Goal: Information Seeking & Learning: Check status

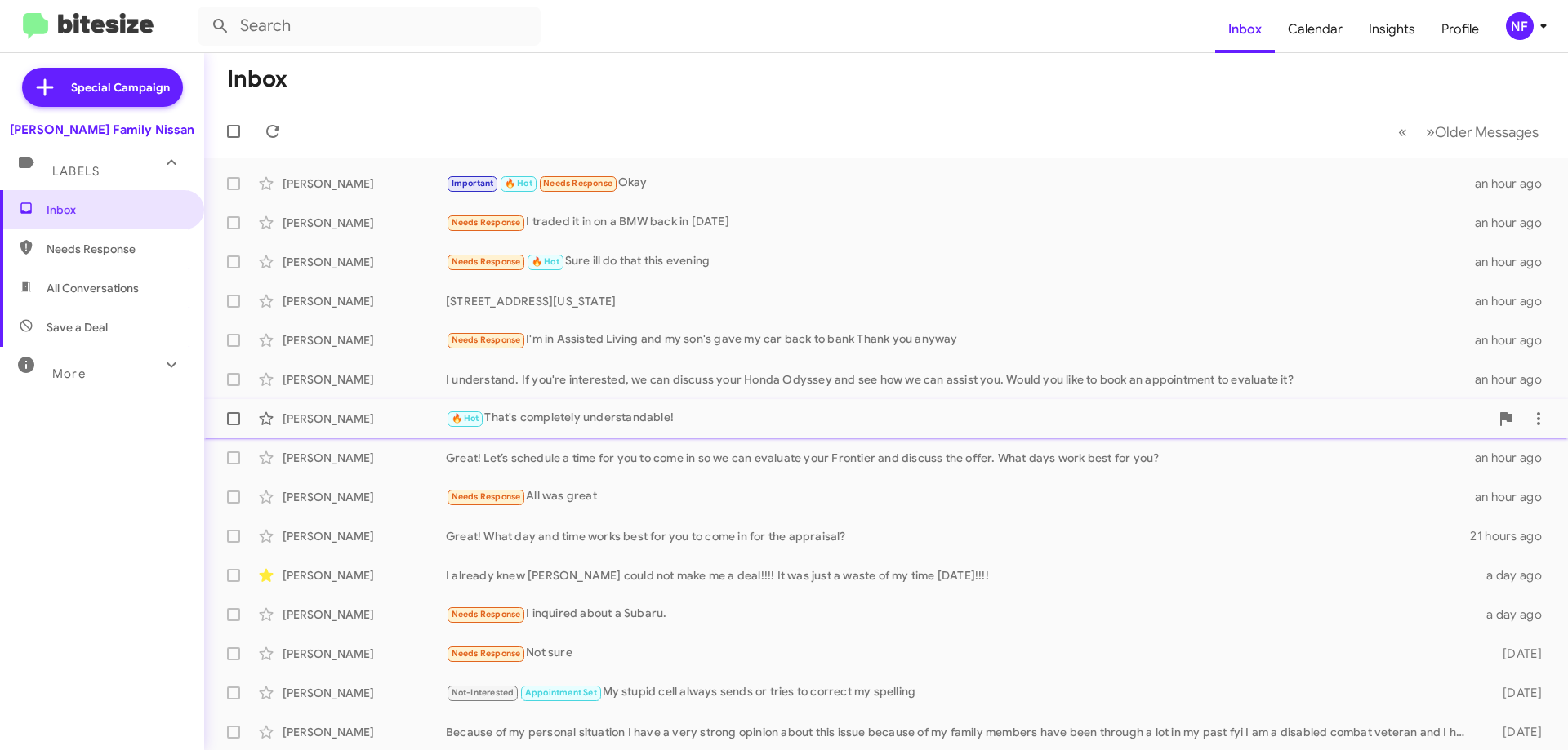
scroll to position [197, 0]
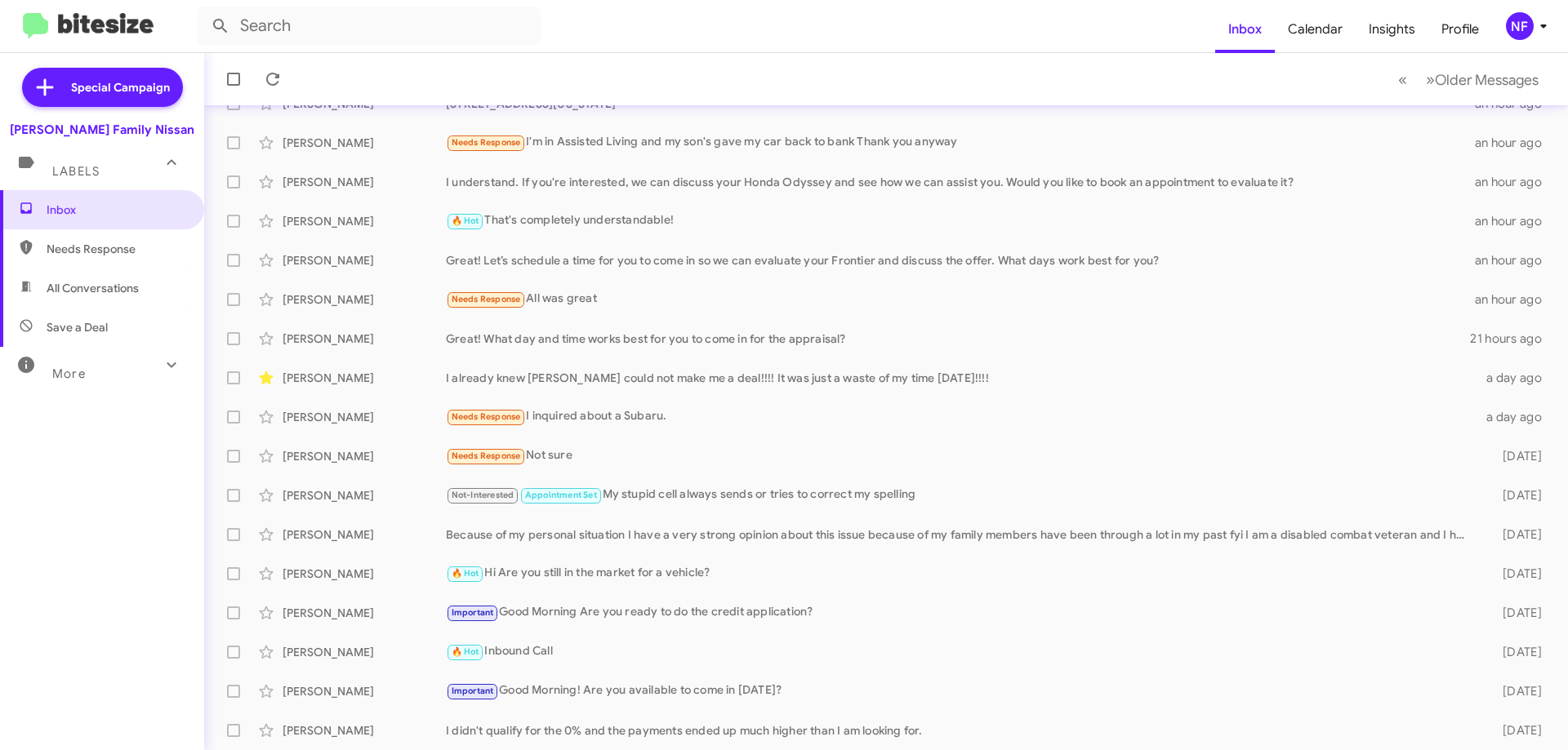
click at [64, 368] on span "More" at bounding box center [69, 373] width 34 height 14
click at [92, 488] on span "Appointment Set" at bounding box center [102, 497] width 204 height 39
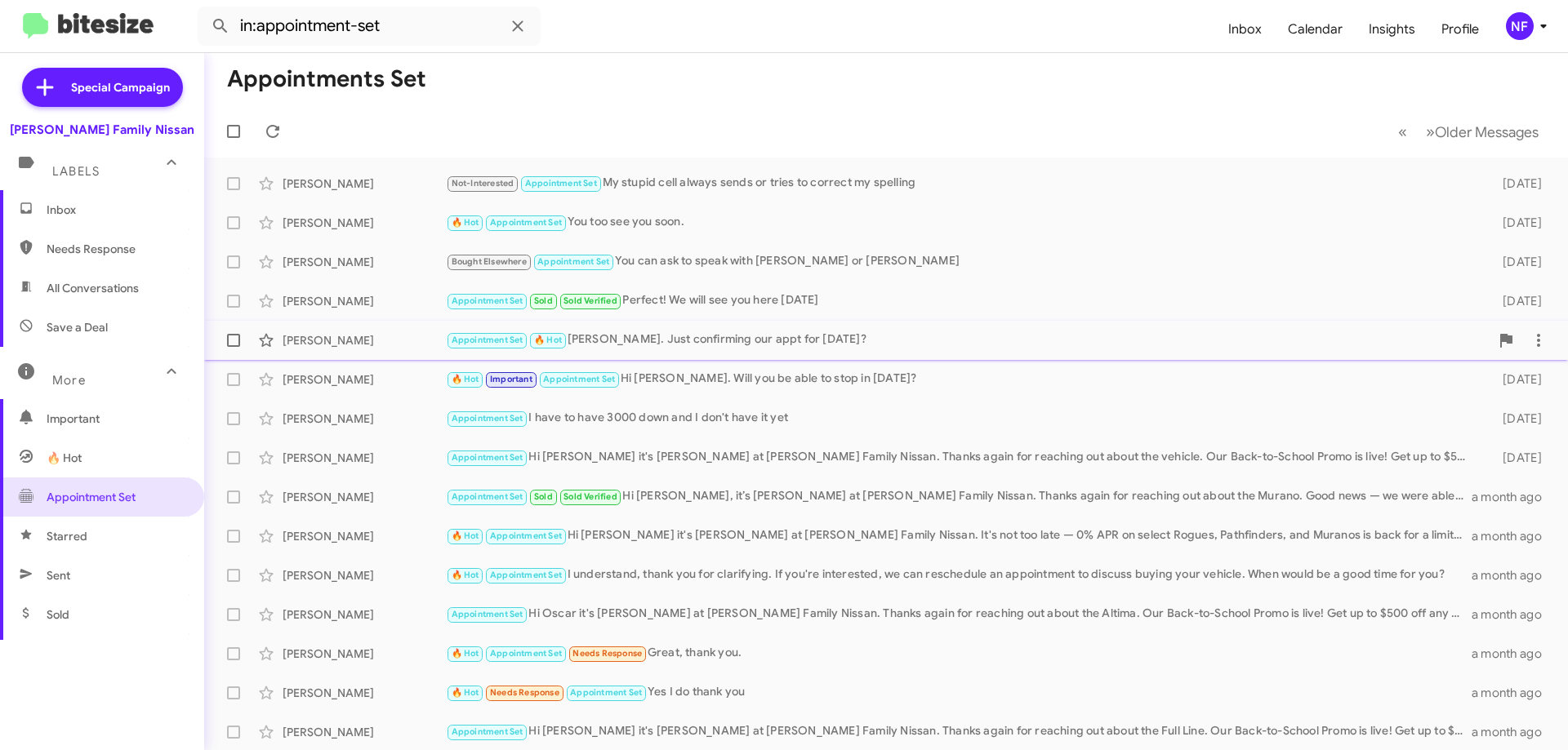
click at [701, 337] on div "Appointment Set 🔥 Hot [PERSON_NAME]. Just confirming our appt for [DATE]?" at bounding box center [967, 340] width 1044 height 19
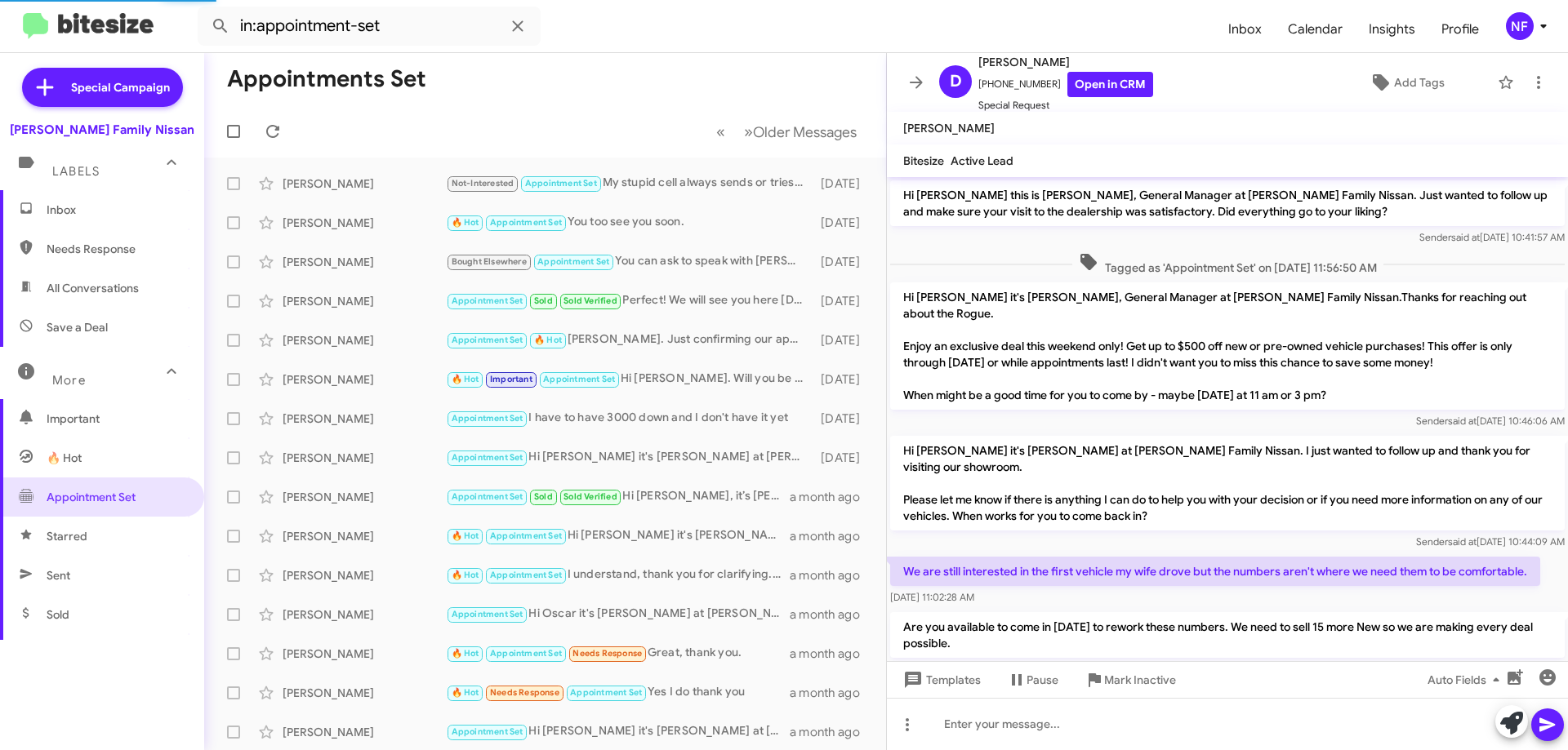
scroll to position [1020, 0]
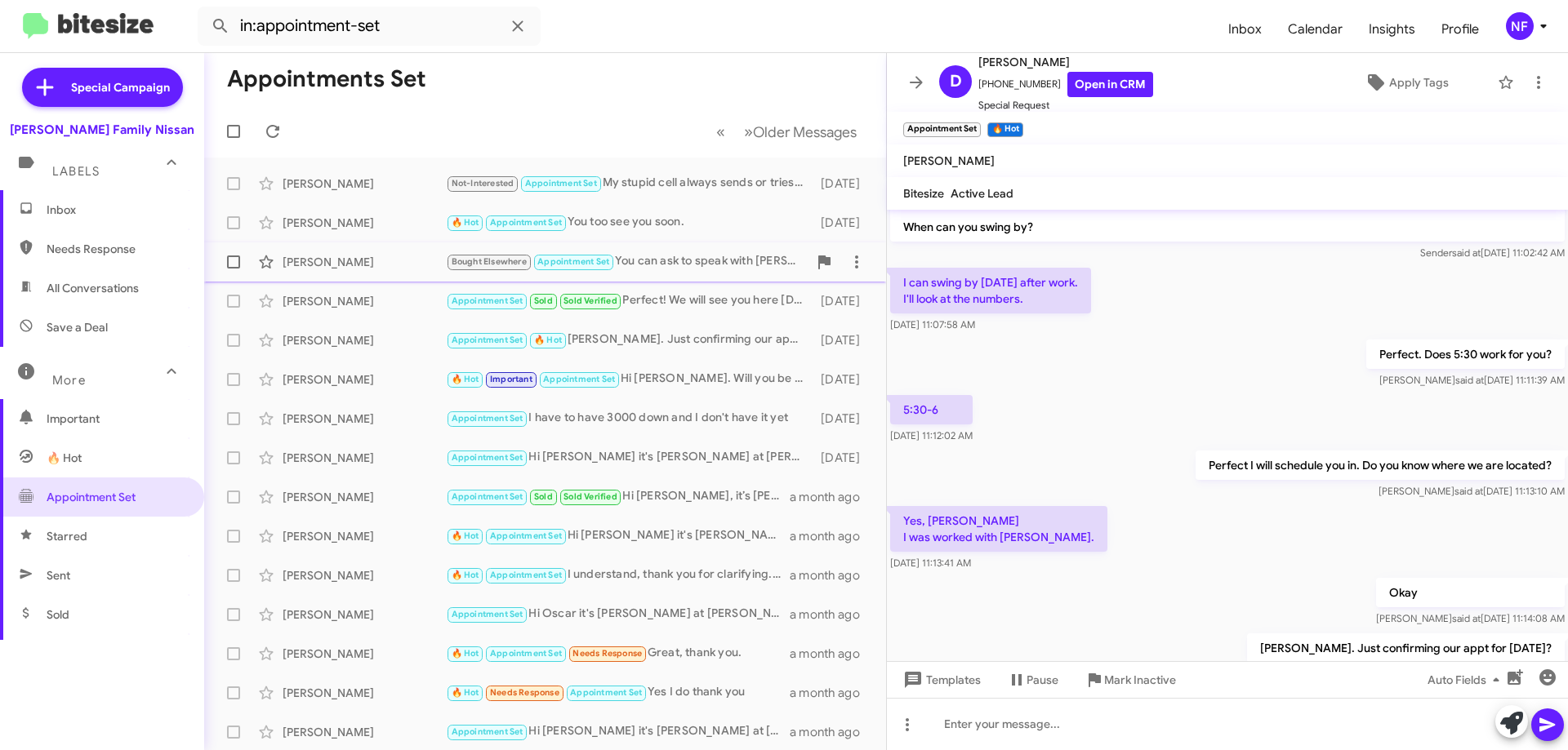
click at [699, 253] on div "Bought Elsewhere Appointment Set You can ask to speak with [PERSON_NAME] or [PE…" at bounding box center [626, 262] width 362 height 19
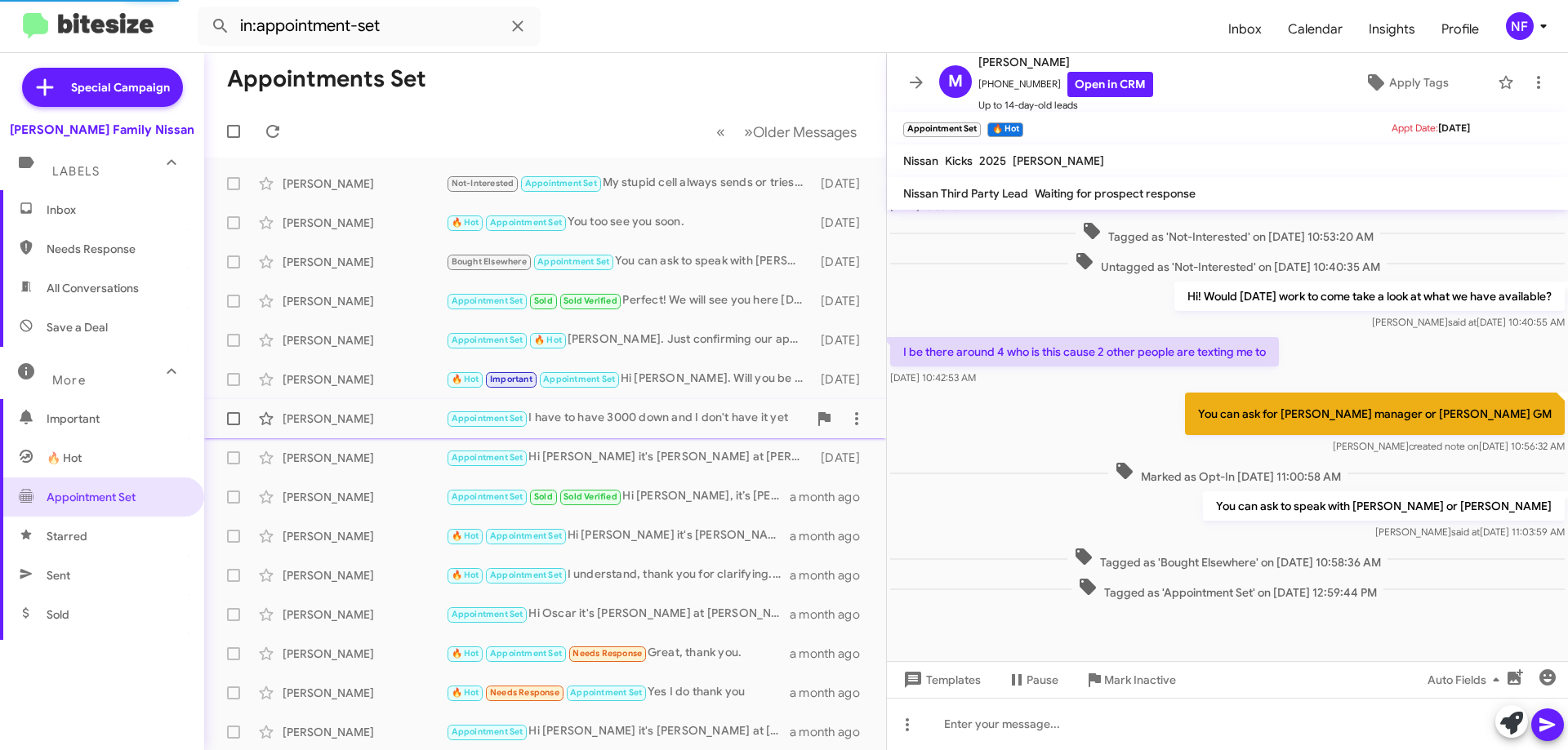
scroll to position [547, 0]
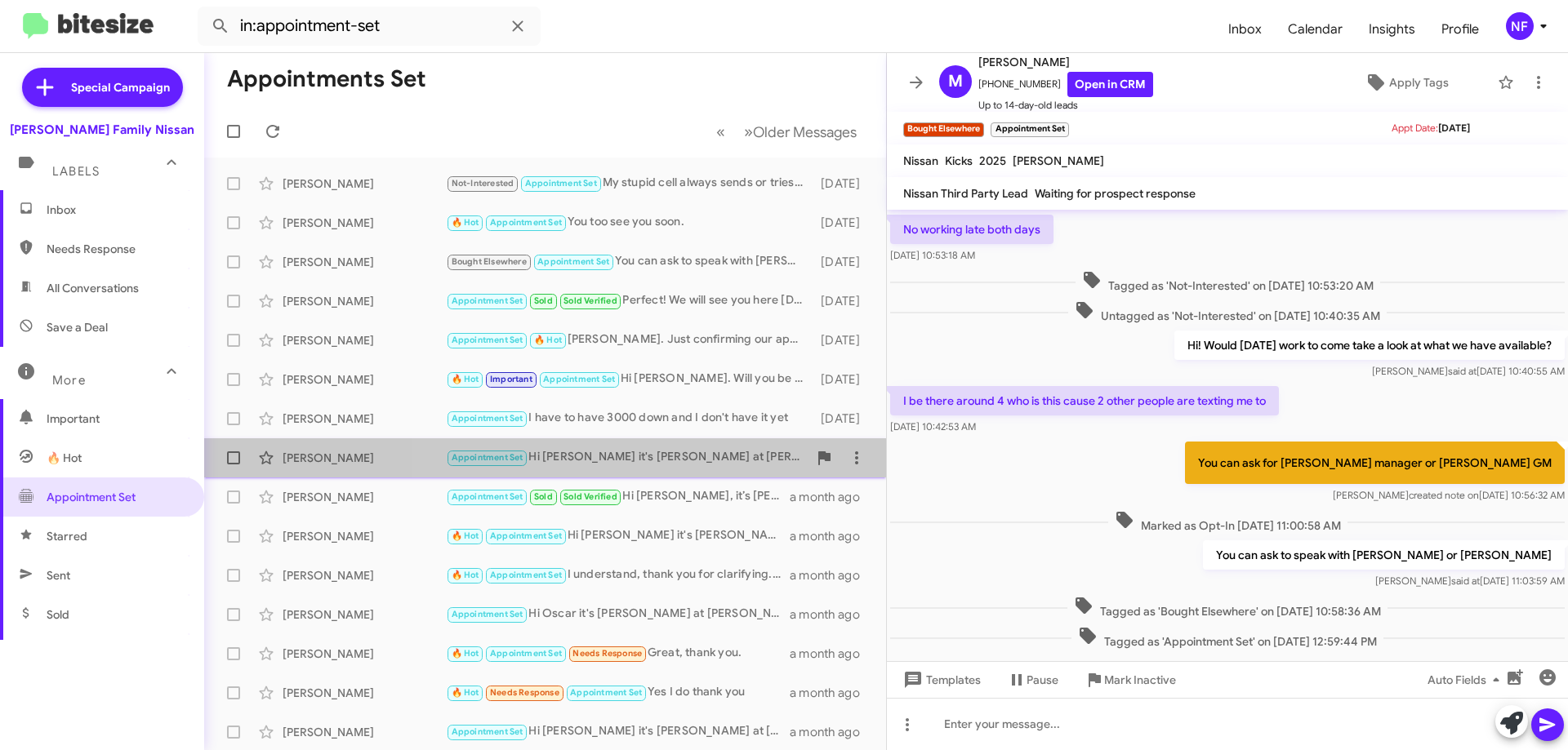
click at [668, 465] on div "Appointment Set Hi [PERSON_NAME] it's [PERSON_NAME] at [PERSON_NAME] Family Nis…" at bounding box center [626, 457] width 362 height 19
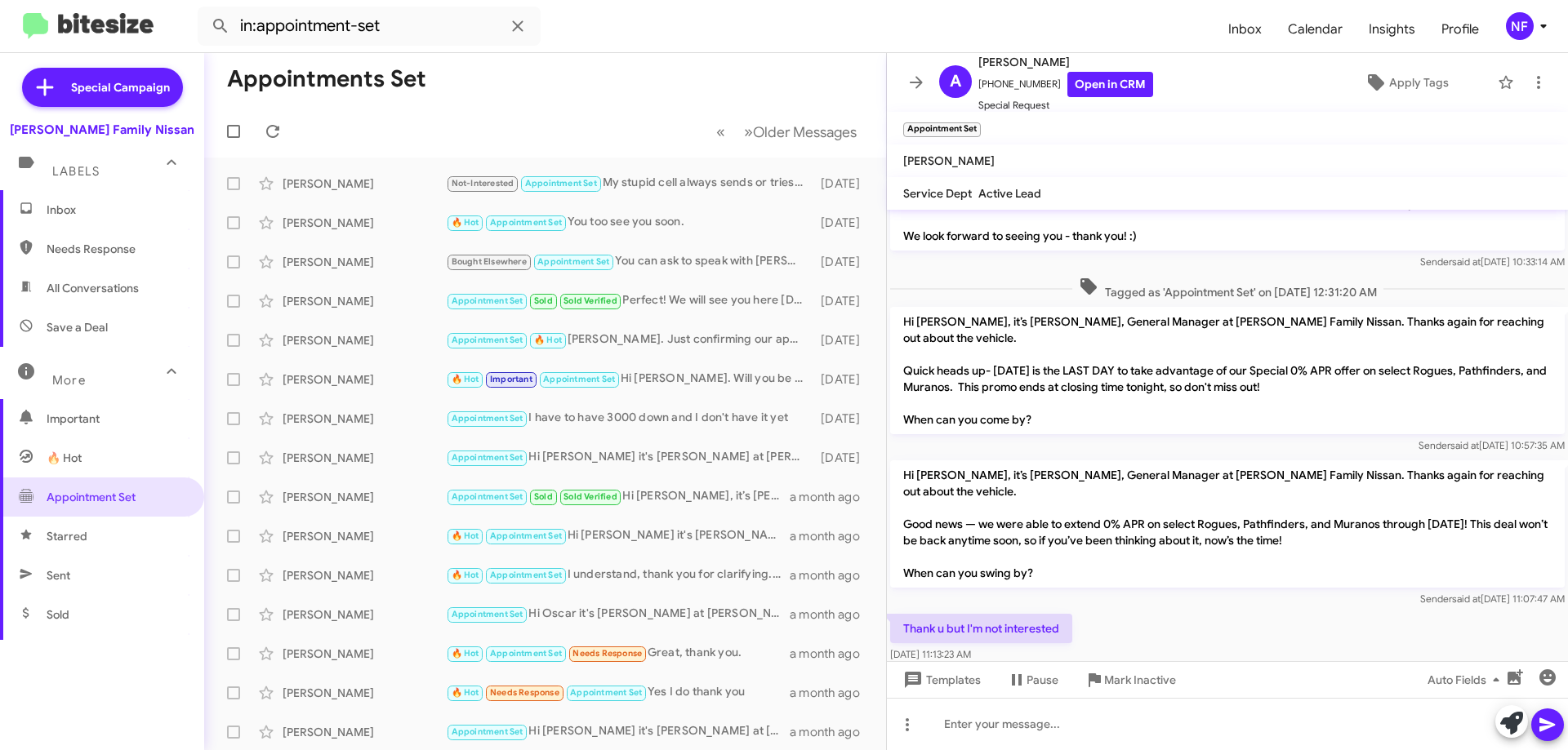
scroll to position [494, 0]
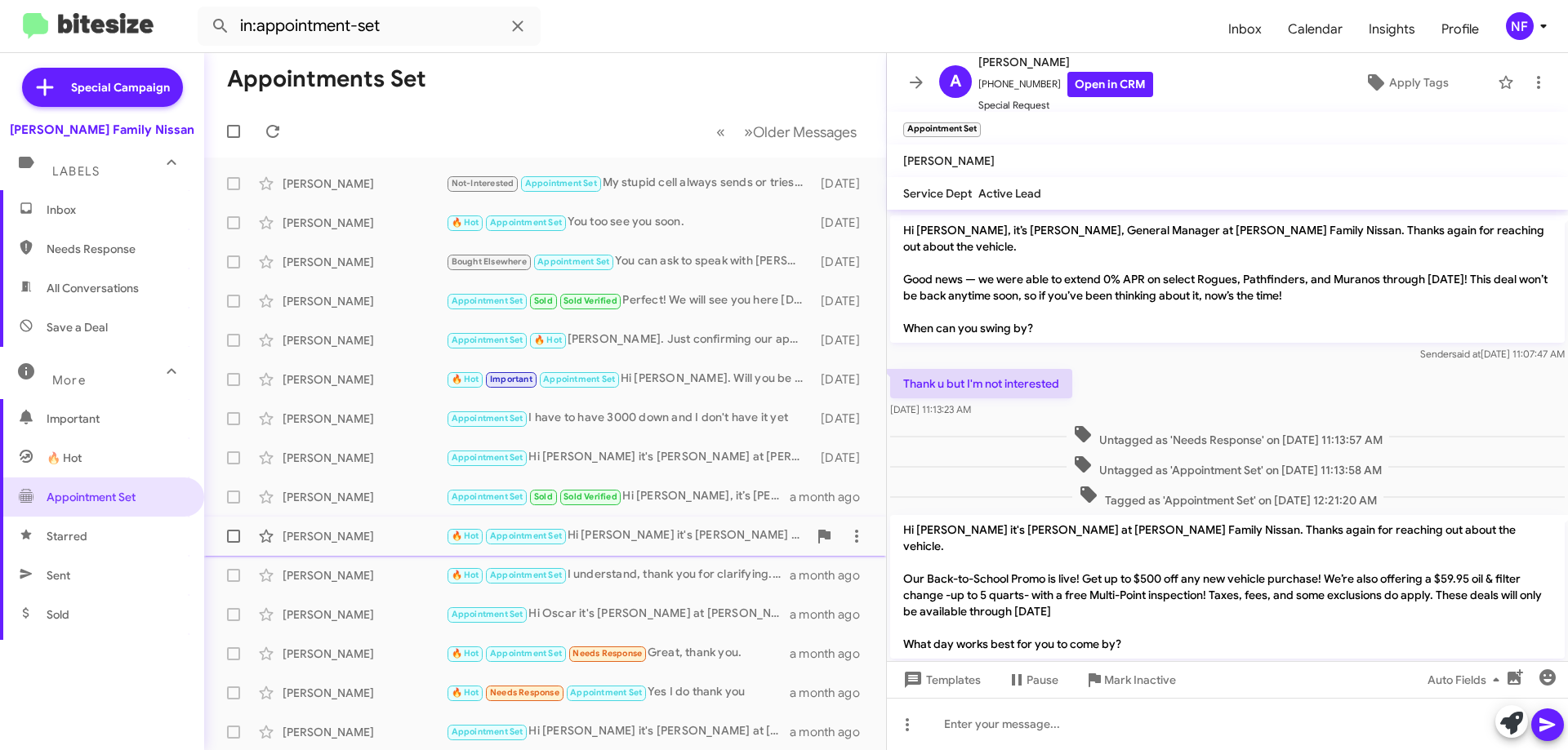
click at [691, 544] on div "🔥 Hot Appointment Set Hi [PERSON_NAME] it's [PERSON_NAME] at [PERSON_NAME] Fami…" at bounding box center [626, 536] width 362 height 19
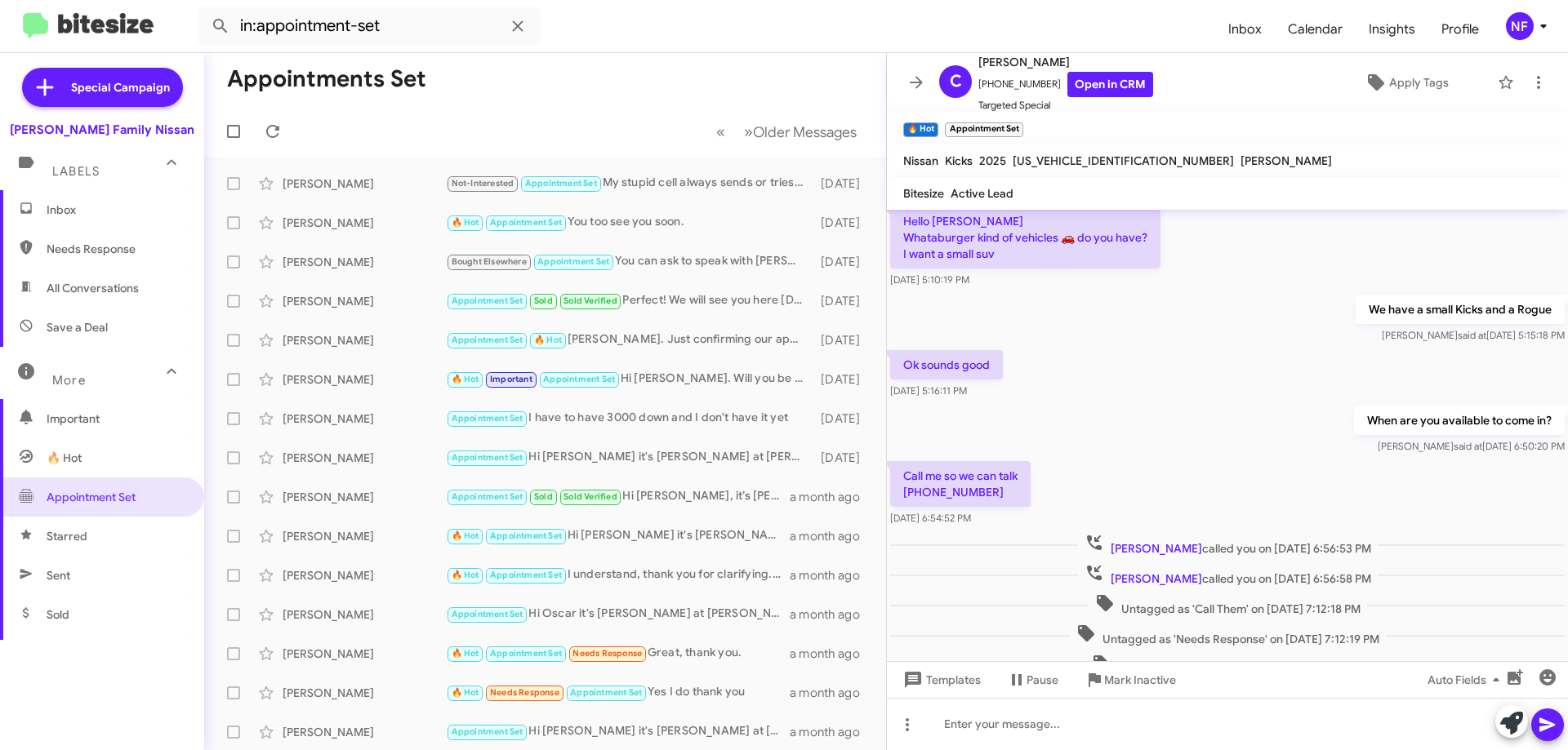
scroll to position [2091, 0]
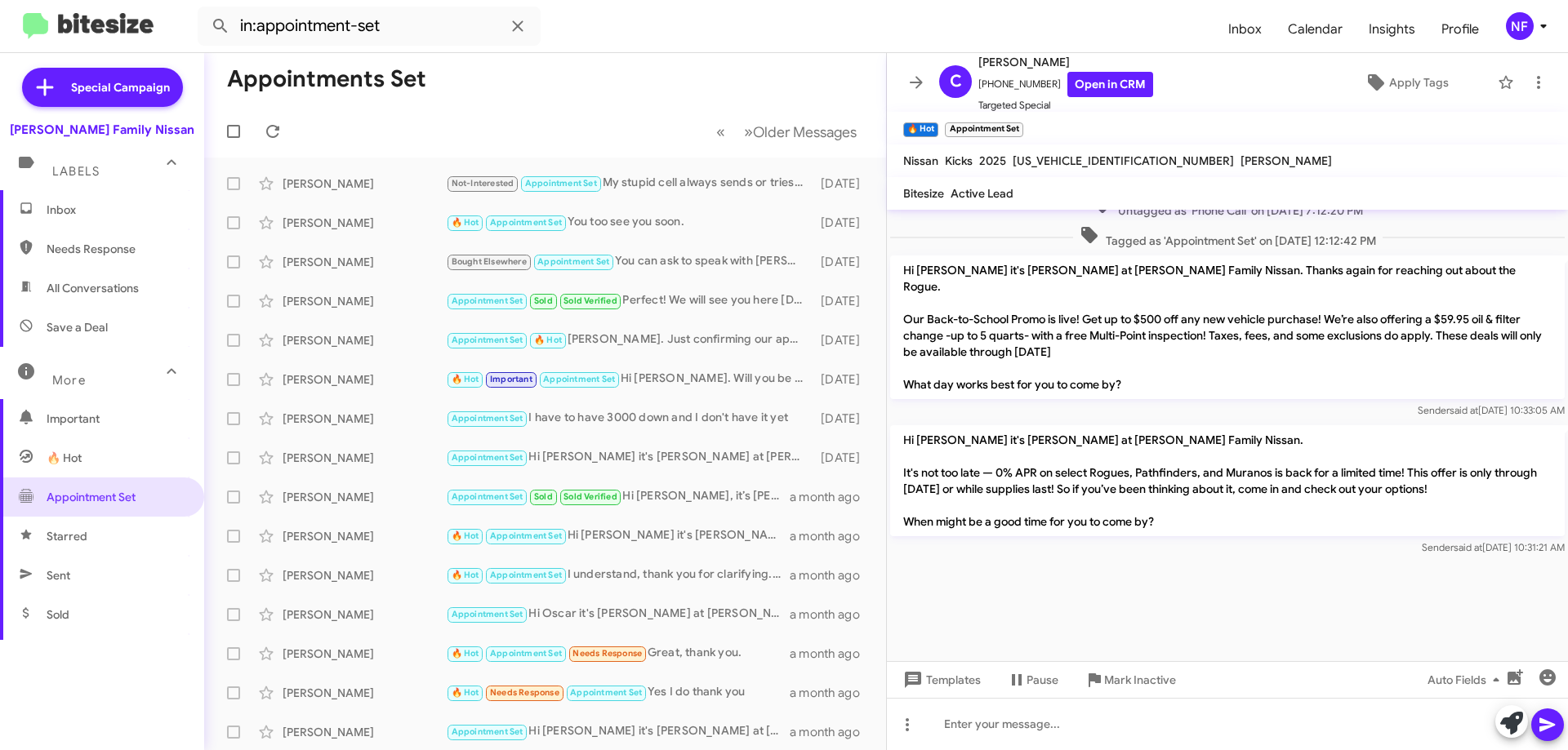
click at [111, 621] on span "Sold" at bounding box center [102, 614] width 204 height 39
type input "in:sold"
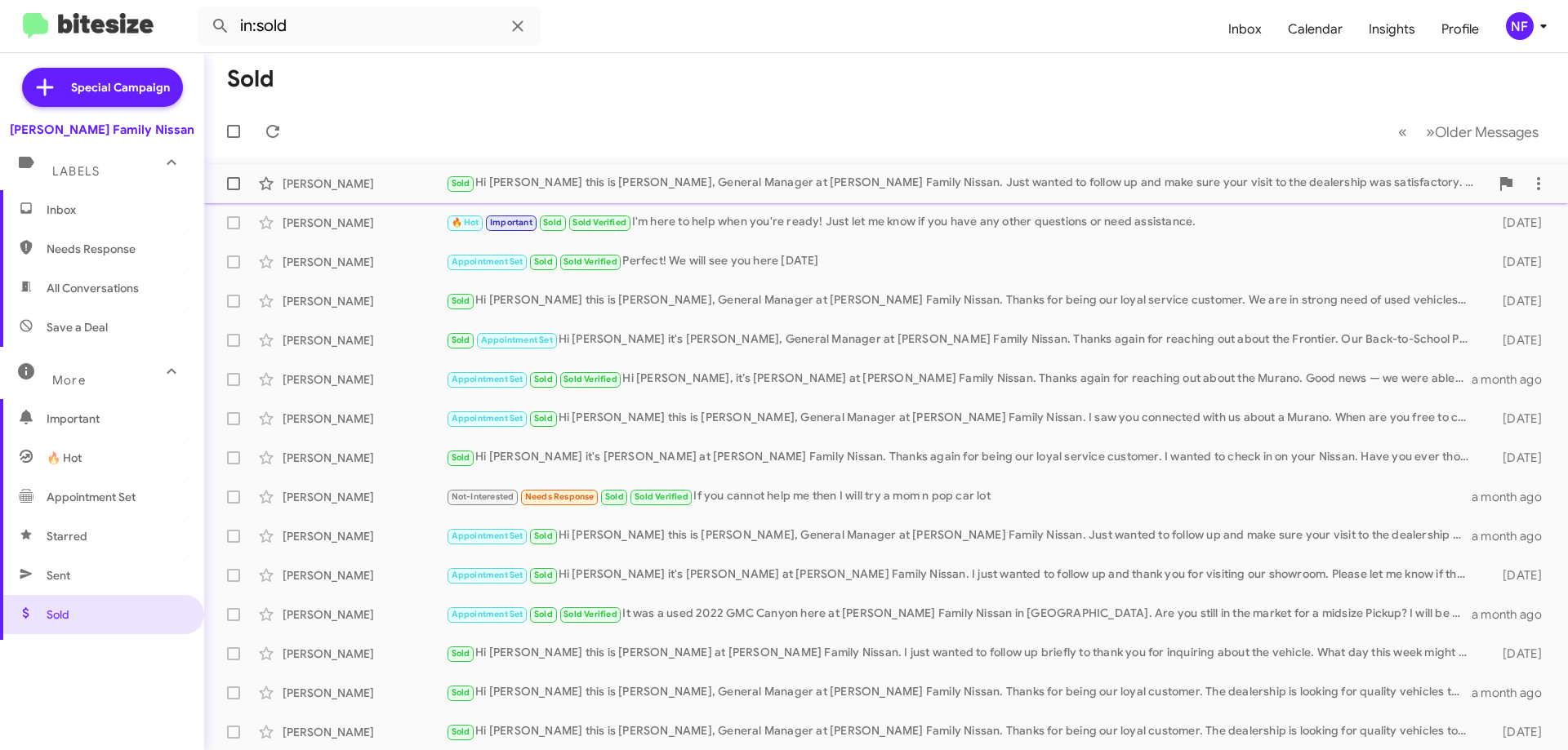
click at [705, 192] on div "Sold Hi [PERSON_NAME] this is [PERSON_NAME], General Manager at [PERSON_NAME] F…" at bounding box center [967, 183] width 1044 height 19
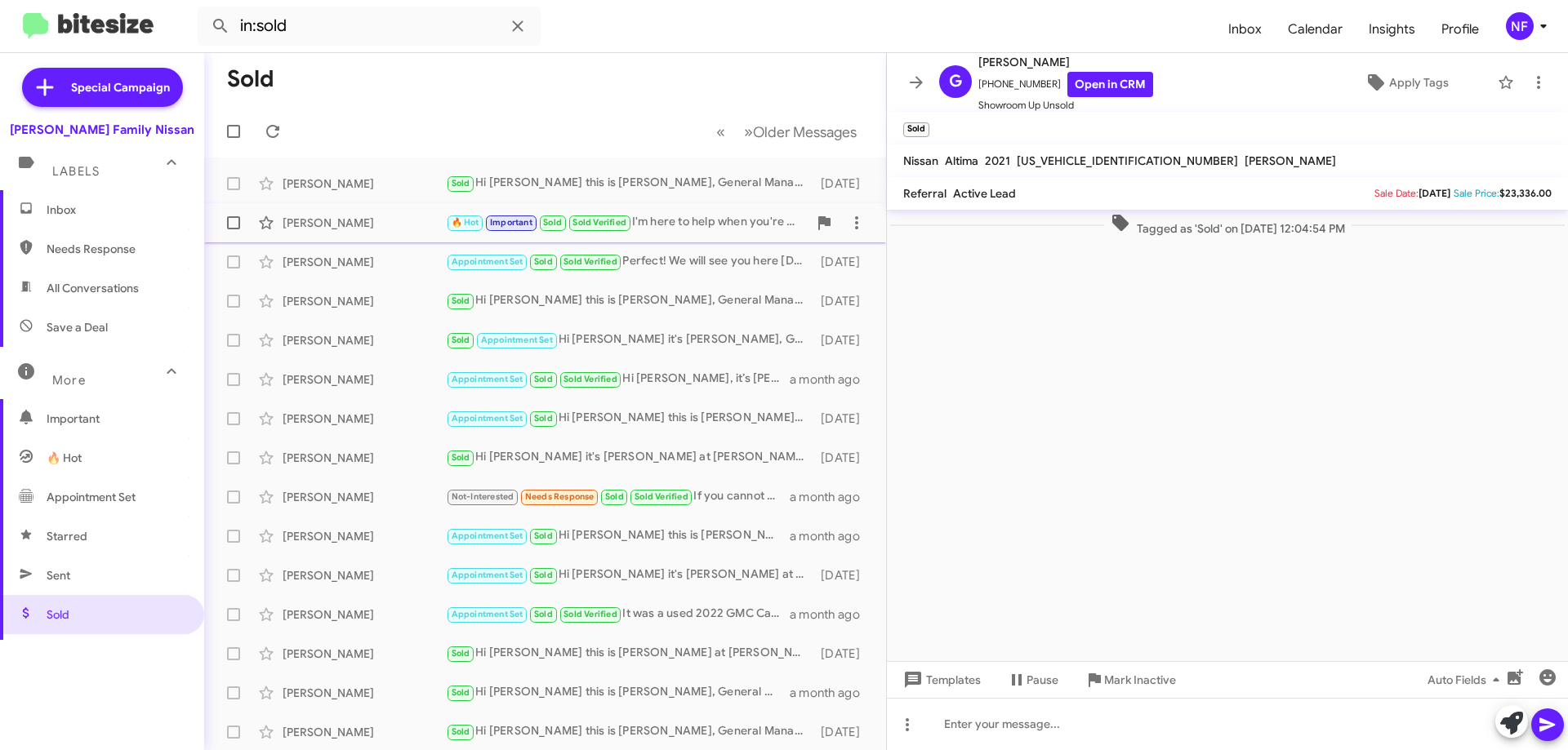
click at [696, 222] on div "🔥 Hot Important Sold Sold Verified I'm here to help when you're ready! Just let…" at bounding box center [626, 223] width 362 height 19
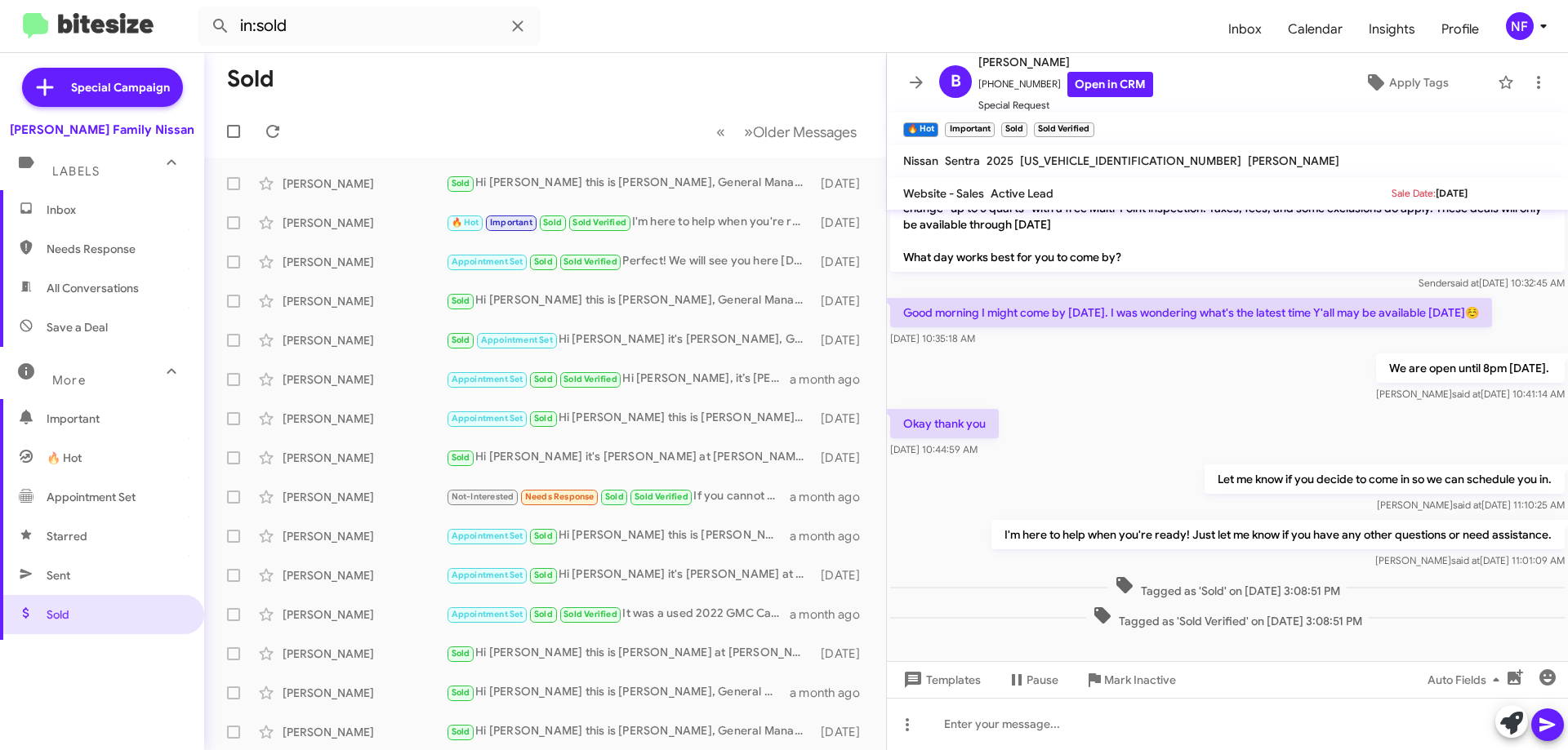
scroll to position [161, 0]
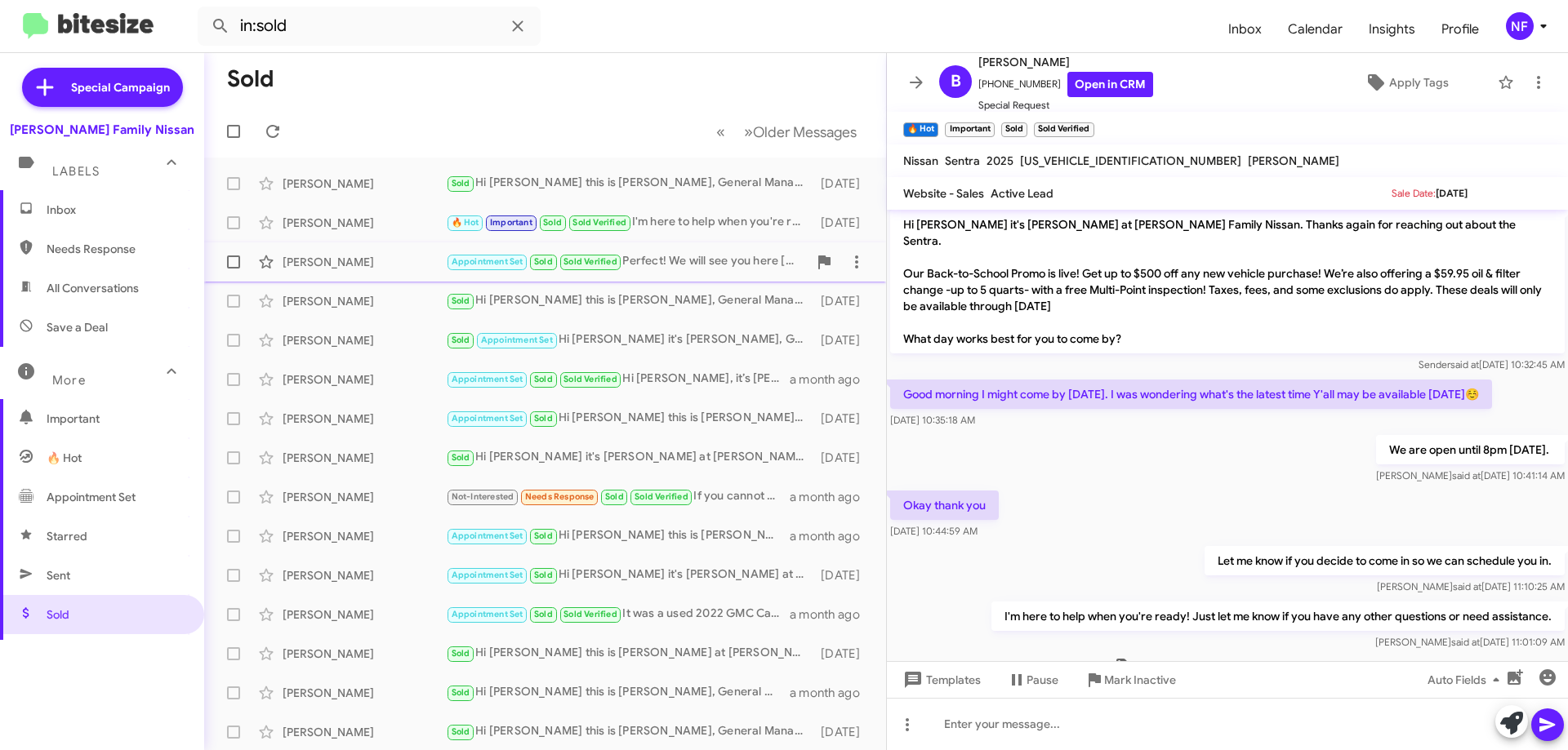
click at [700, 273] on div "[PERSON_NAME] Appointment Set Sold Sold Verified Perfect! We will see you here …" at bounding box center [544, 262] width 656 height 33
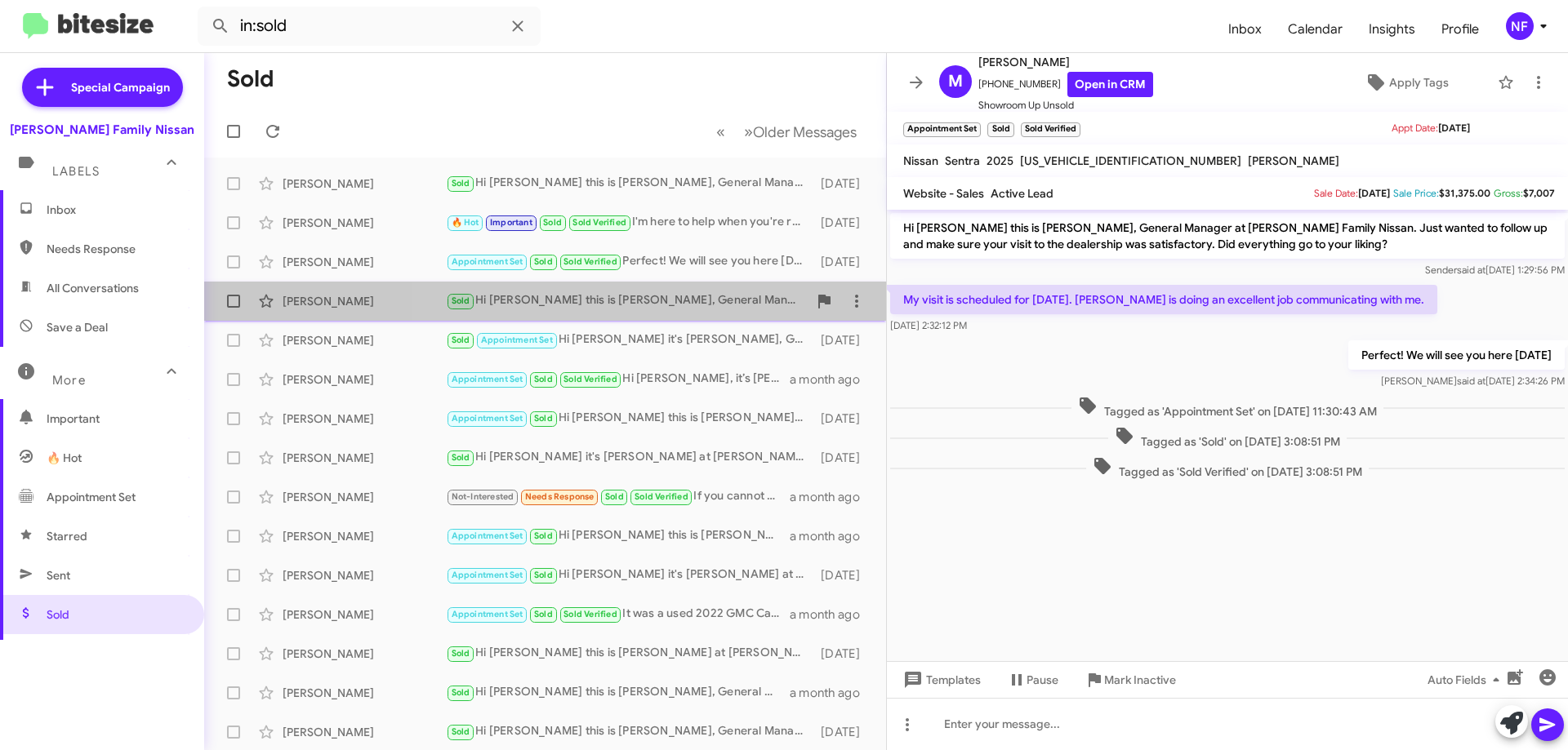
click at [667, 297] on div "Sold Hi [PERSON_NAME] this is [PERSON_NAME], General Manager at [PERSON_NAME] F…" at bounding box center [626, 300] width 362 height 19
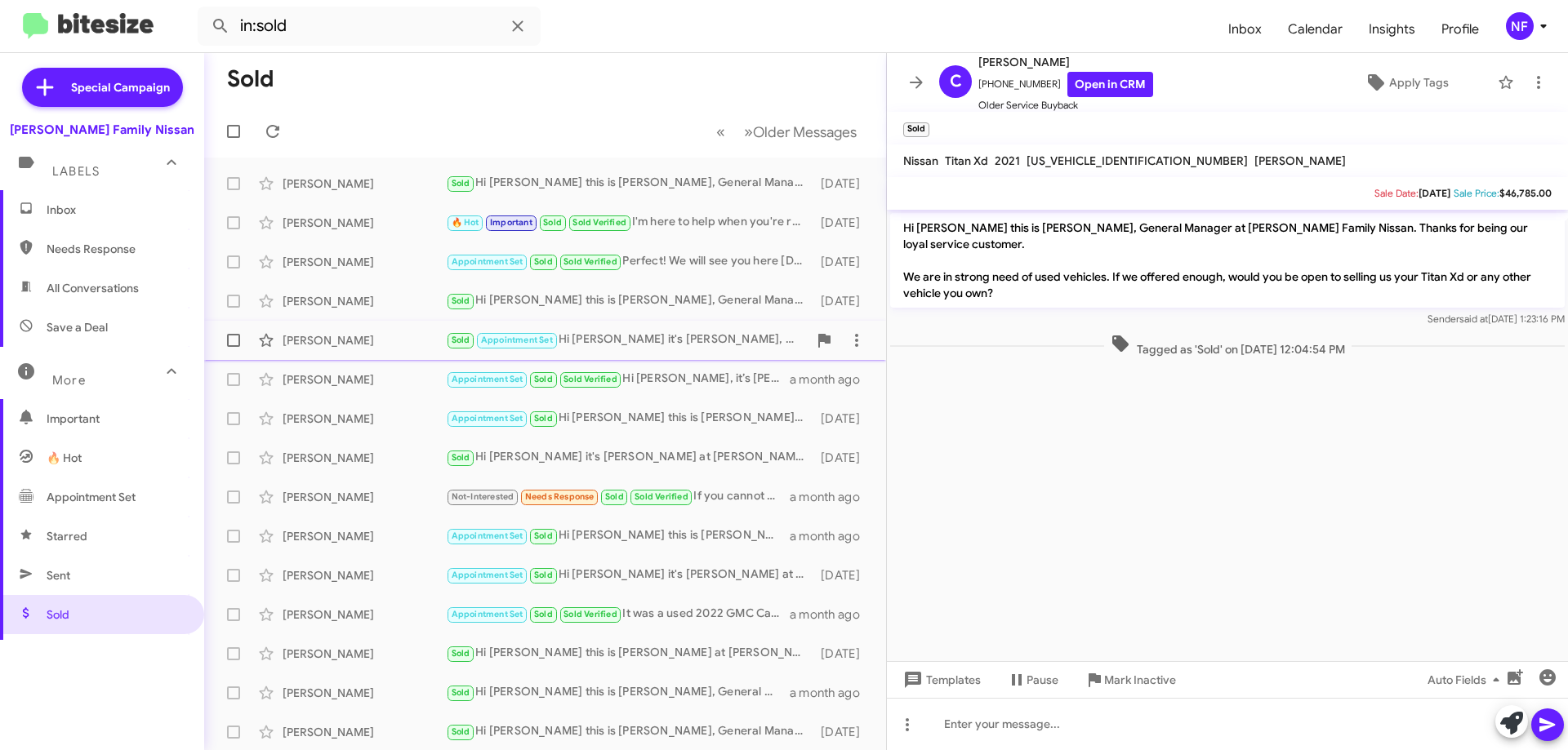
click at [591, 343] on div "Sold Appointment Set Hi [PERSON_NAME] it's [PERSON_NAME], General Manager at [P…" at bounding box center [626, 340] width 362 height 19
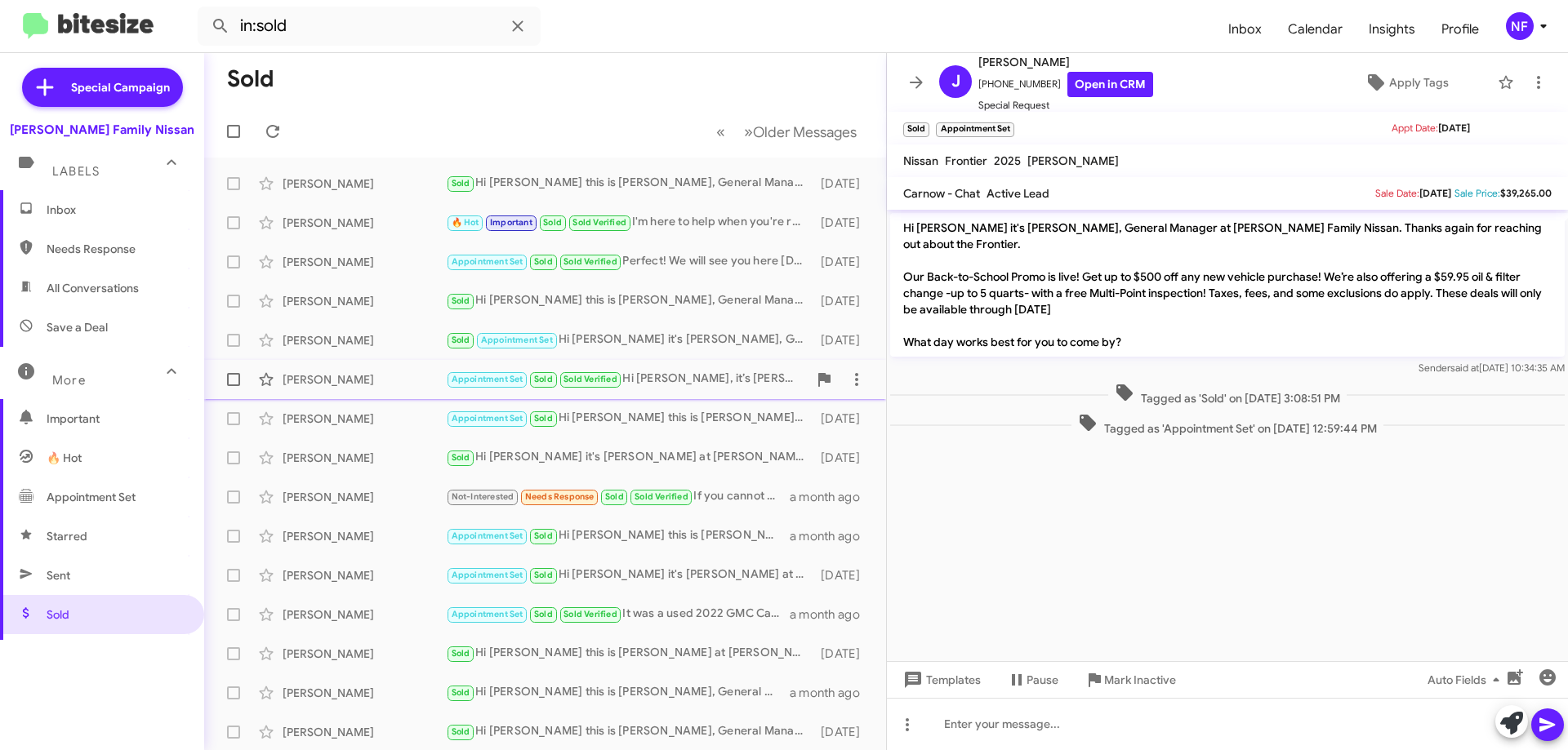
click at [640, 371] on div "Appointment Set Sold Sold Verified Hi [PERSON_NAME], it’s [PERSON_NAME] at [PER…" at bounding box center [626, 379] width 362 height 19
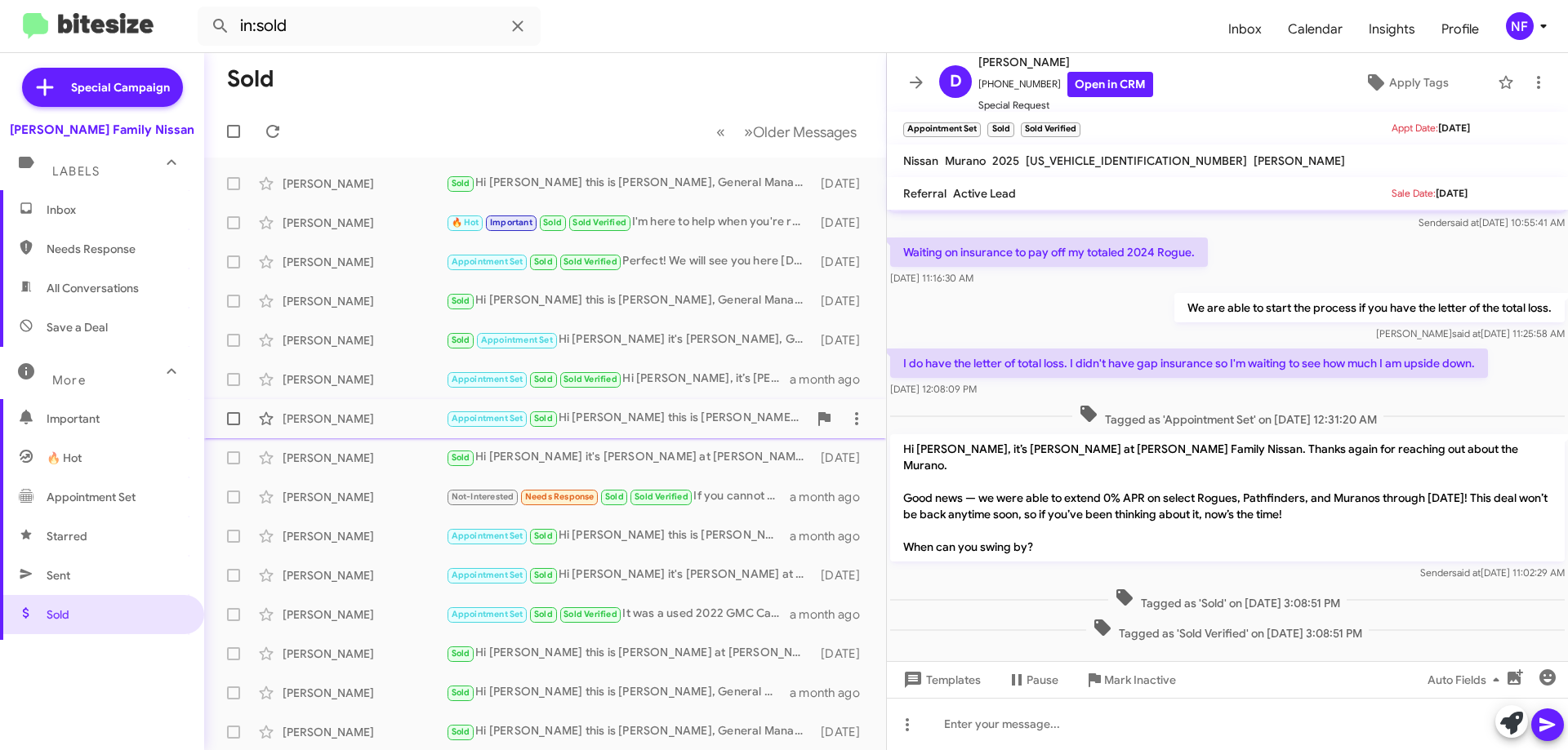
click at [643, 415] on div "Appointment Set Sold Hi [PERSON_NAME] this is [PERSON_NAME], General Manager at…" at bounding box center [626, 418] width 362 height 19
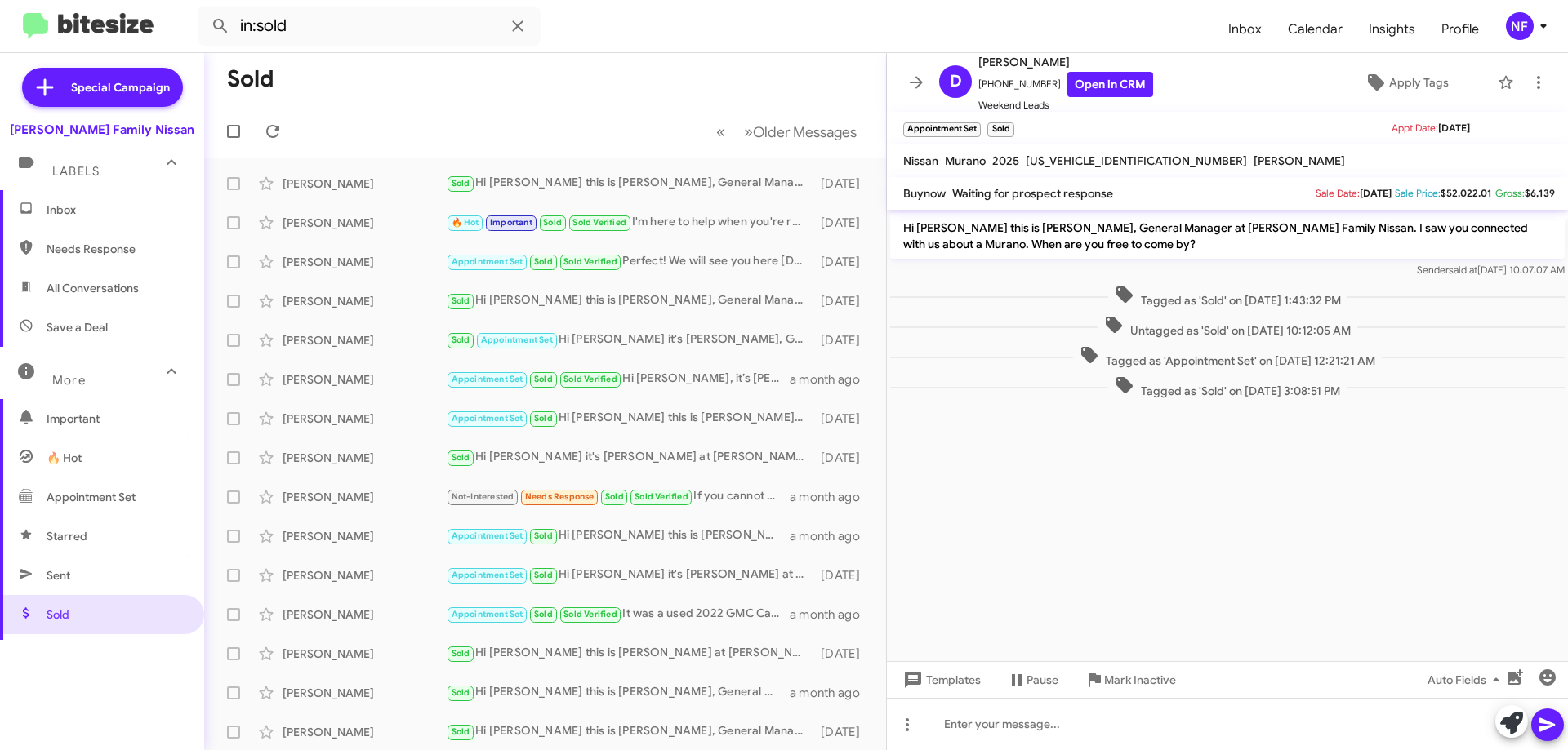
click at [84, 218] on span "Inbox" at bounding box center [102, 209] width 204 height 39
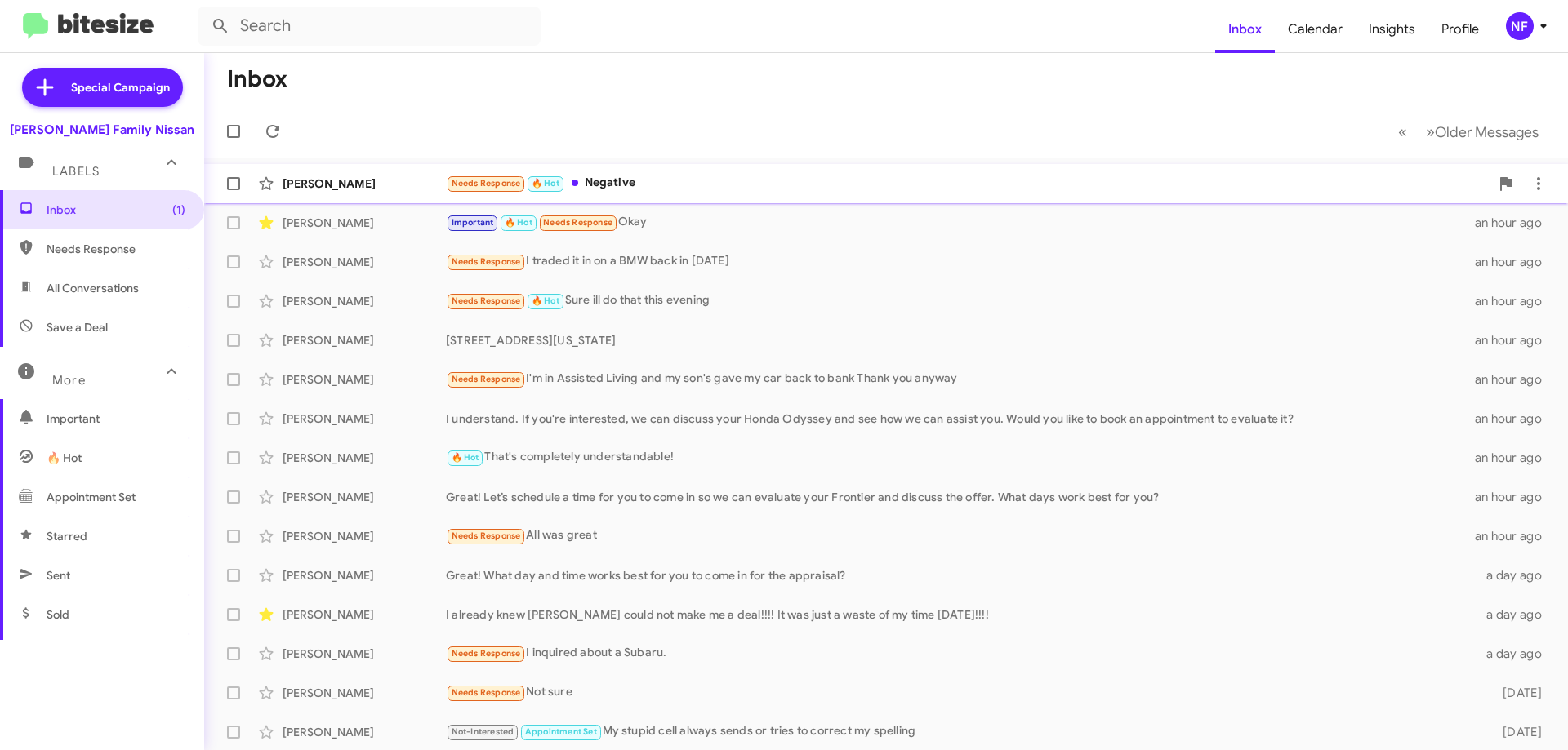
click at [712, 189] on div "Needs Response 🔥 Hot Negative" at bounding box center [967, 183] width 1044 height 19
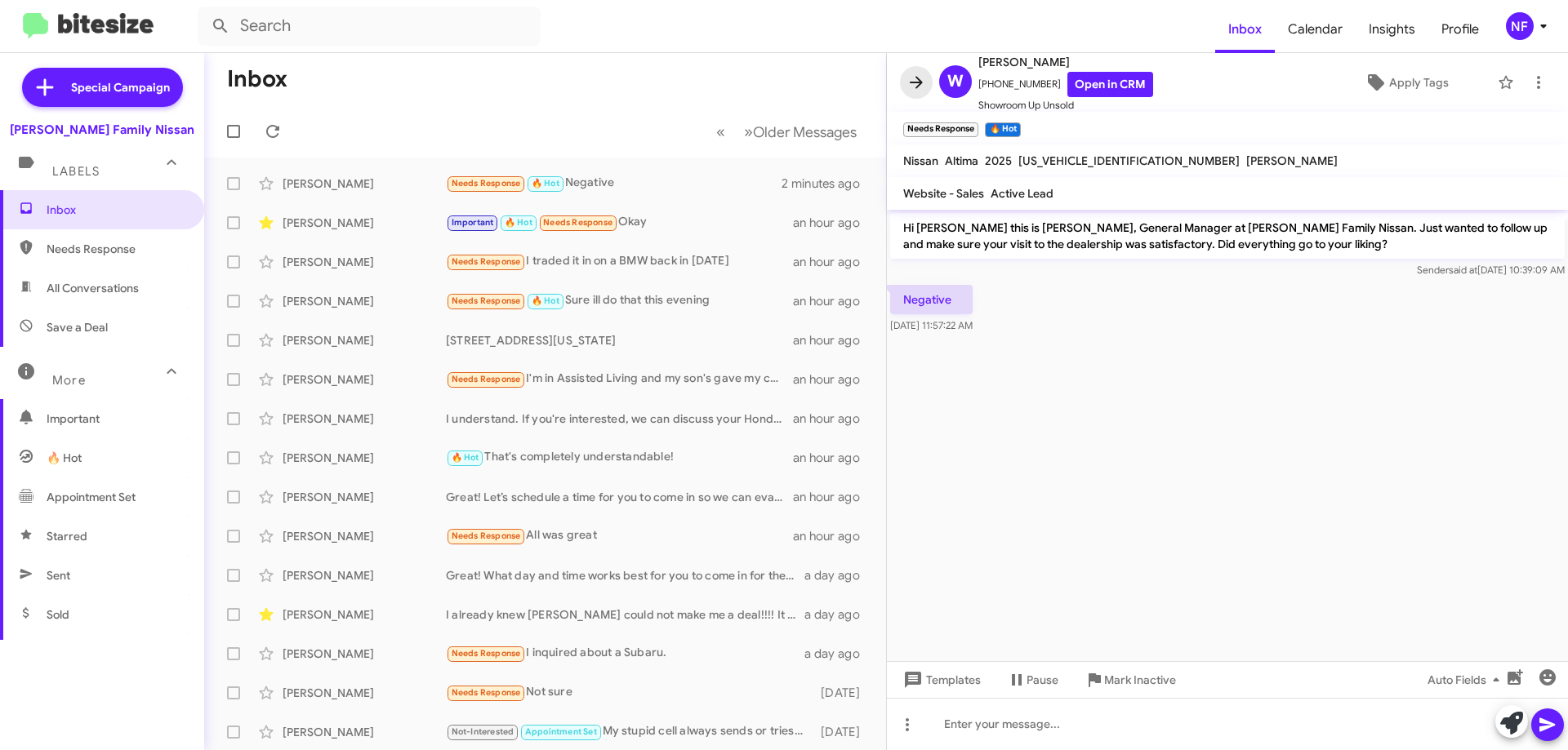
click at [904, 83] on span at bounding box center [916, 82] width 33 height 19
